Goal: Go to known website: Access a specific website the user already knows

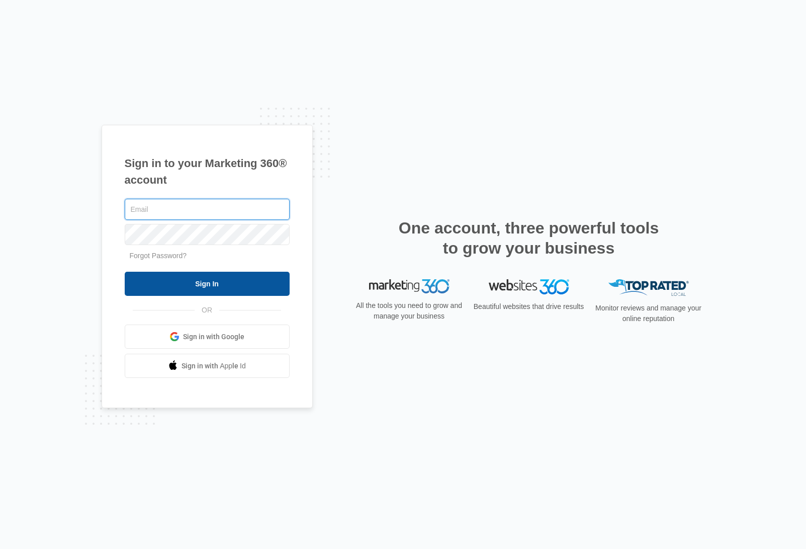
type input "dave@madwire.com"
click at [203, 284] on input "Sign In" at bounding box center [207, 284] width 165 height 24
